Goal: Find specific page/section: Find specific page/section

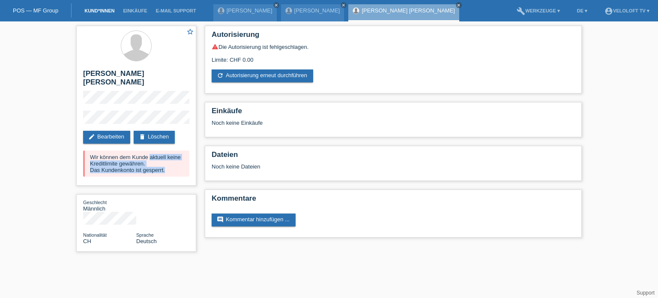
click at [108, 10] on link "Kund*innen" at bounding box center [99, 10] width 39 height 5
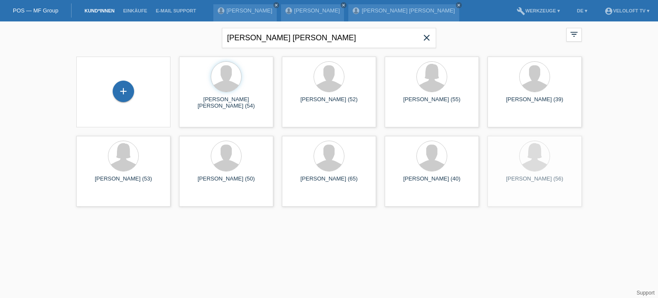
click at [427, 37] on icon "close" at bounding box center [427, 38] width 10 height 10
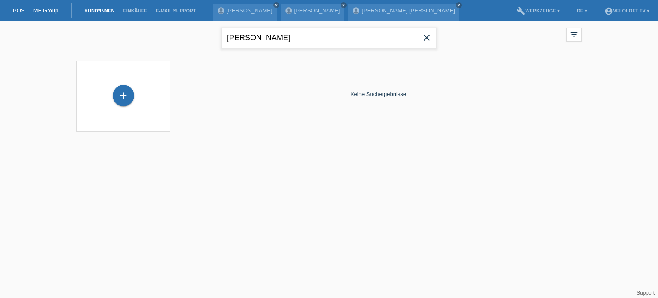
click at [276, 39] on input "Haffner" at bounding box center [329, 38] width 214 height 20
click at [228, 35] on input "Haffner" at bounding box center [329, 38] width 214 height 20
type input "Peter Haffner"
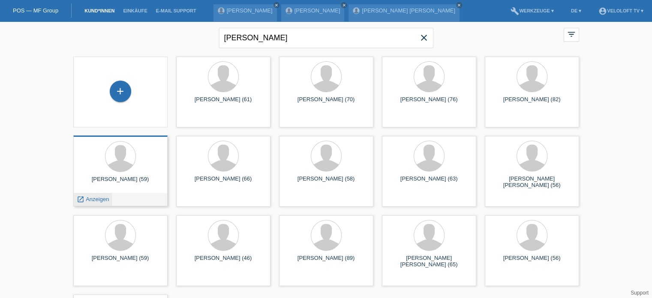
click at [96, 202] on span "Anzeigen" at bounding box center [97, 199] width 23 height 6
